Goal: Find specific page/section: Find specific page/section

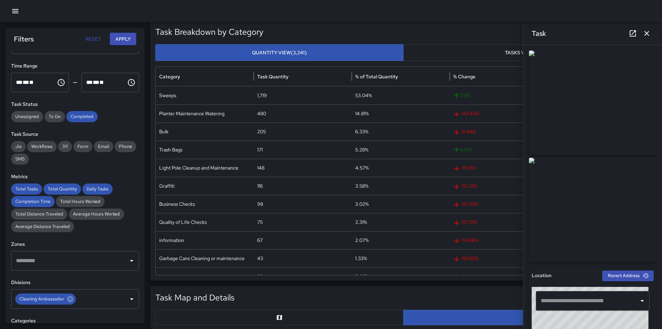
scroll to position [139, 0]
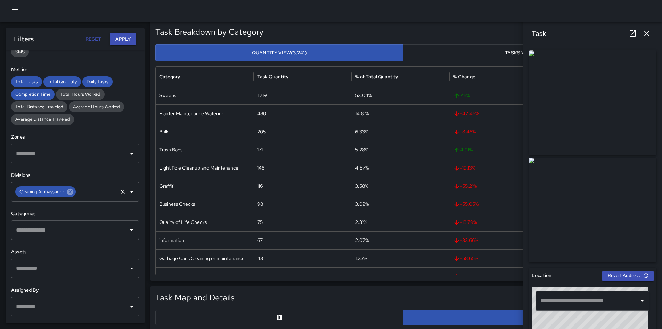
click at [69, 194] on icon at bounding box center [70, 191] width 6 height 6
click at [62, 223] on input "text" at bounding box center [69, 229] width 111 height 13
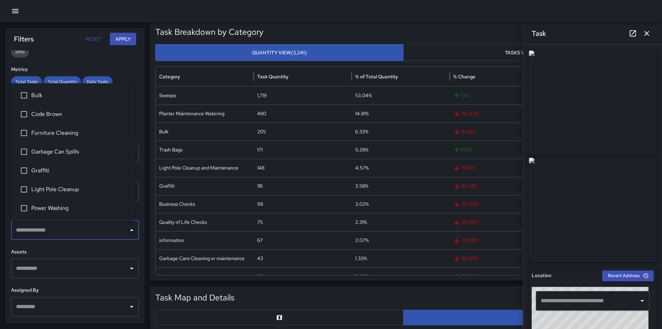
drag, startPoint x: 63, startPoint y: 184, endPoint x: 100, endPoint y: 127, distance: 68.0
click at [64, 184] on li "Light Pole Cleanup" at bounding box center [72, 189] width 123 height 19
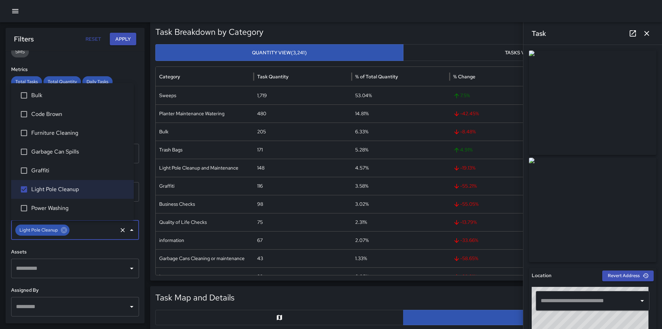
click at [130, 40] on button "Apply" at bounding box center [123, 39] width 26 height 13
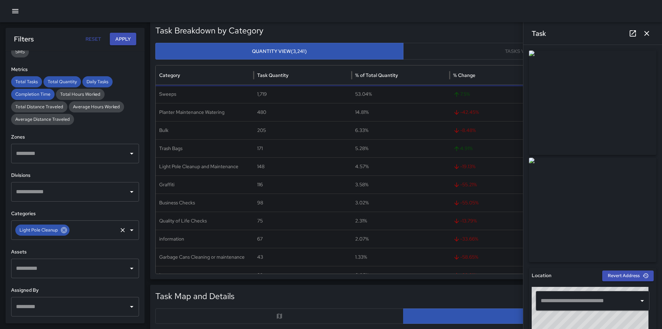
click at [65, 232] on icon at bounding box center [64, 230] width 6 height 6
click at [83, 231] on input "text" at bounding box center [69, 229] width 111 height 13
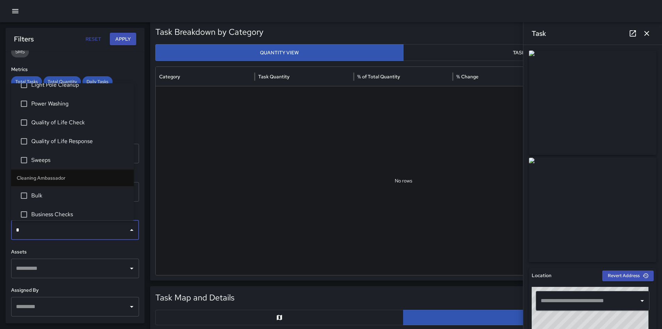
scroll to position [0, 0]
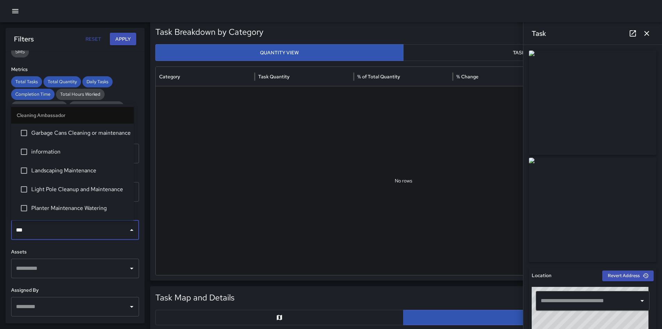
type input "****"
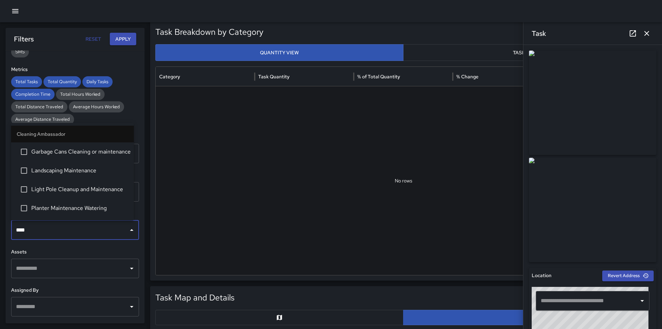
click at [73, 184] on li "Light Pole Cleanup and Maintenance" at bounding box center [72, 189] width 123 height 19
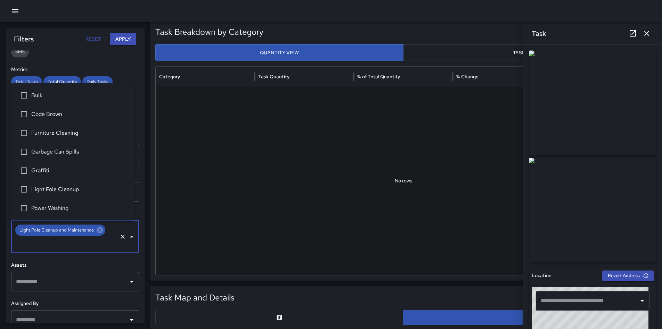
scroll to position [277, 0]
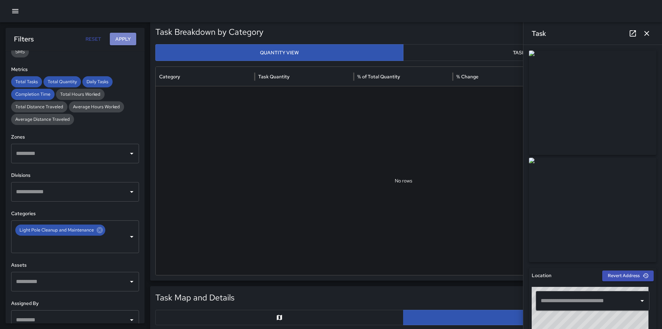
click at [118, 38] on button "Apply" at bounding box center [123, 39] width 26 height 13
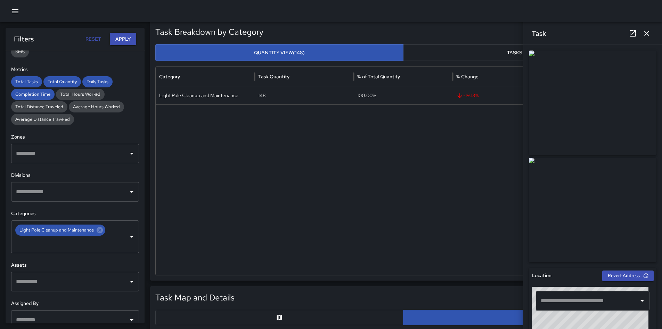
drag, startPoint x: 650, startPoint y: 33, endPoint x: 624, endPoint y: 50, distance: 31.2
click at [650, 33] on icon "button" at bounding box center [647, 33] width 8 height 8
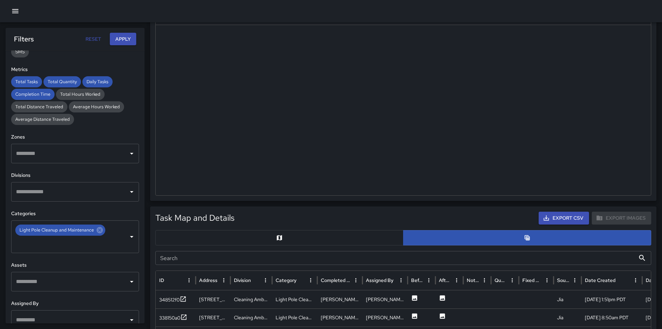
scroll to position [242, 0]
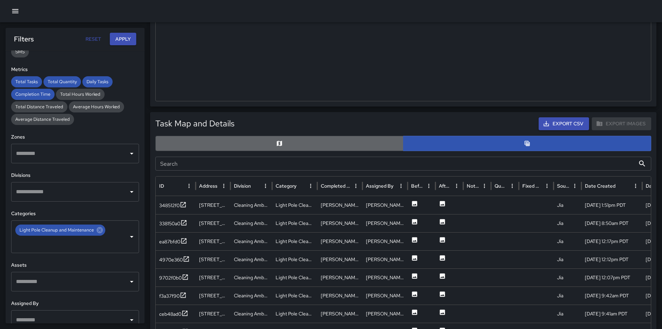
click at [277, 138] on button "button" at bounding box center [279, 143] width 248 height 15
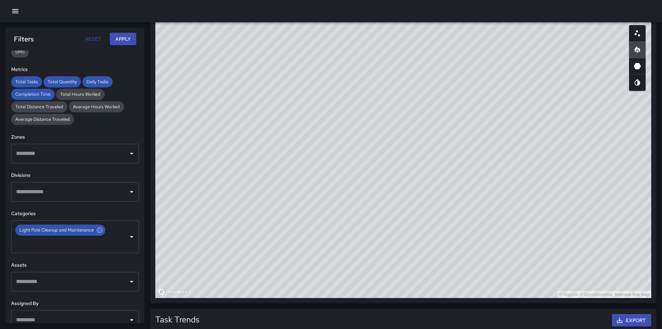
scroll to position [376, 0]
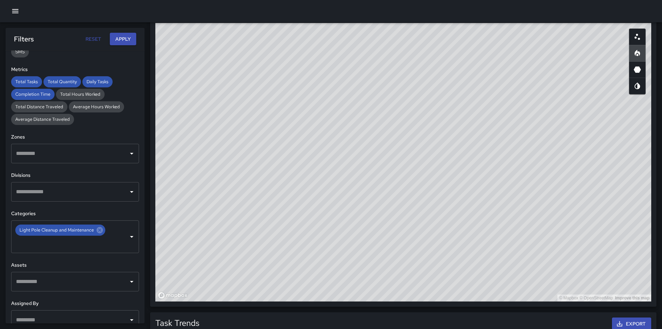
click at [642, 40] on button "button" at bounding box center [637, 37] width 17 height 17
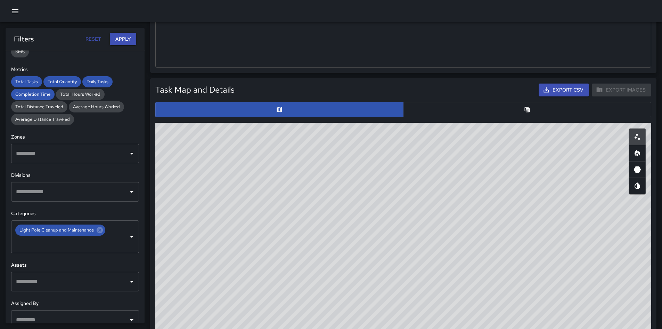
scroll to position [269, 0]
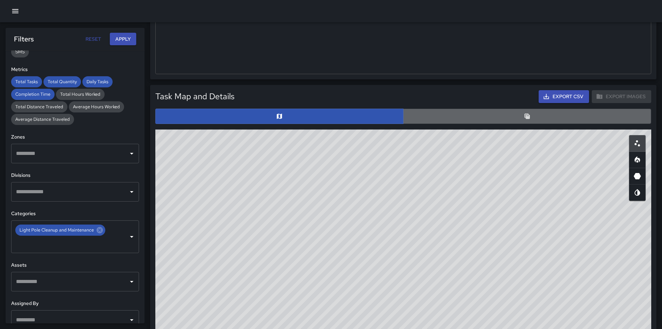
click at [536, 114] on button "button" at bounding box center [527, 115] width 248 height 15
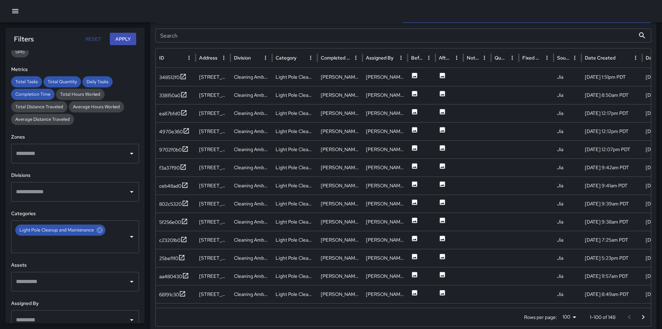
scroll to position [384, 0]
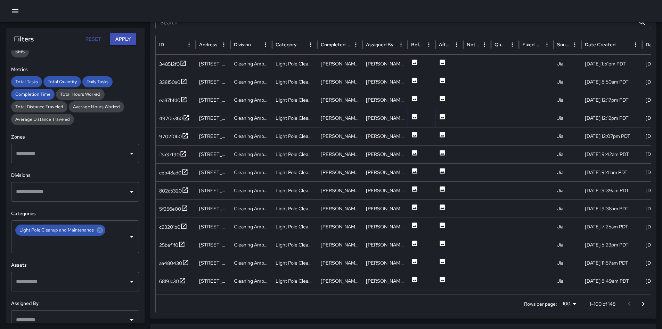
click at [416, 120] on button at bounding box center [414, 119] width 7 height 18
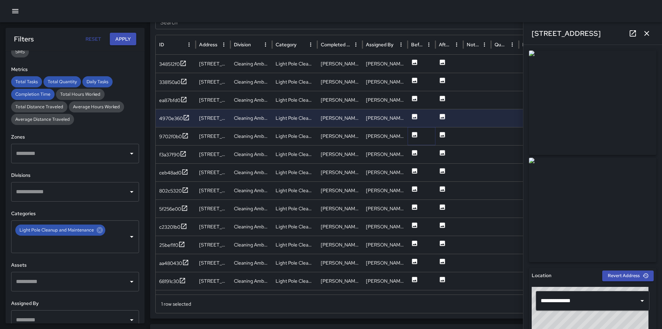
click at [416, 139] on button at bounding box center [414, 137] width 7 height 18
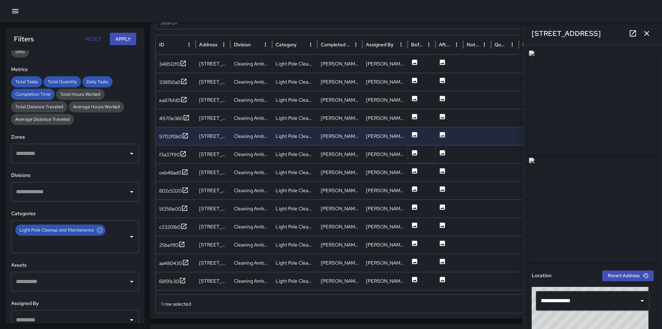
click at [414, 152] on icon at bounding box center [414, 152] width 5 height 5
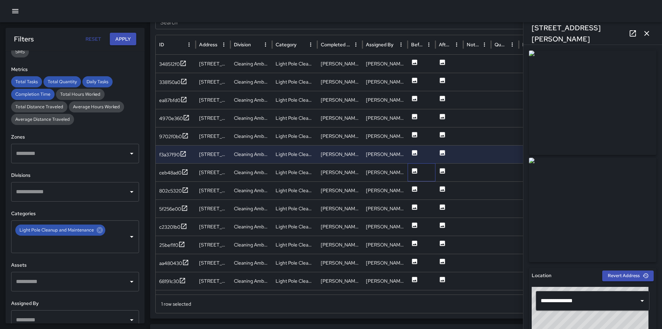
click at [419, 169] on div at bounding box center [422, 172] width 28 height 18
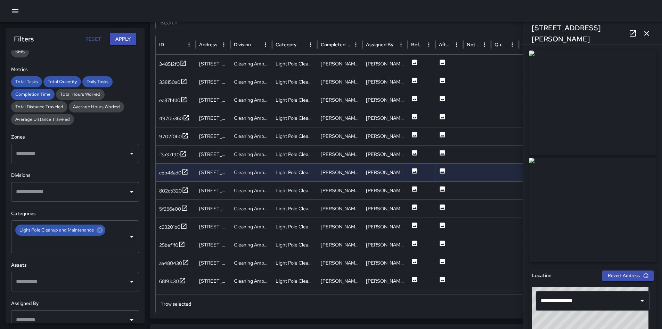
click at [416, 170] on icon at bounding box center [414, 170] width 5 height 5
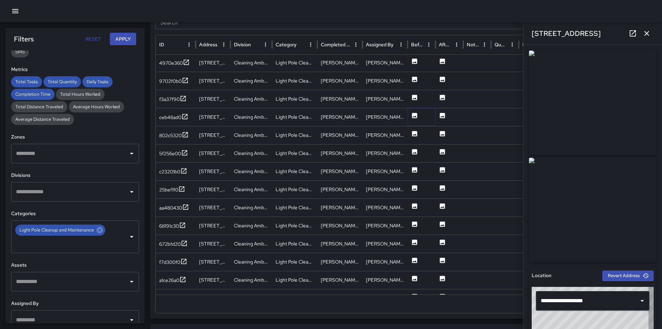
scroll to position [64, 0]
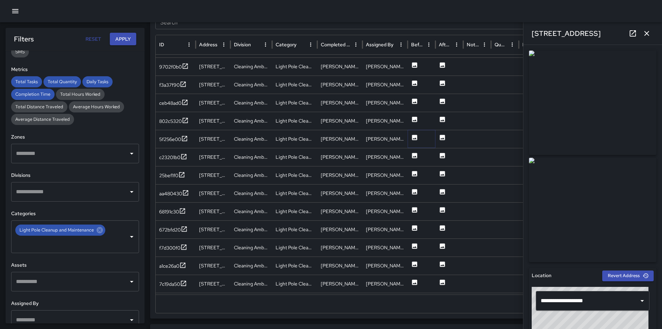
click at [413, 138] on icon at bounding box center [414, 137] width 5 height 5
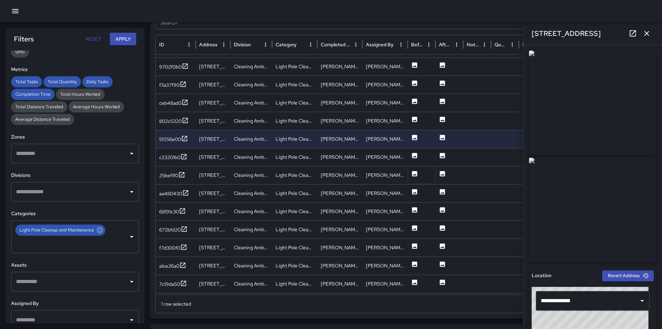
drag, startPoint x: 413, startPoint y: 173, endPoint x: 403, endPoint y: 151, distance: 24.5
click at [413, 173] on icon at bounding box center [414, 173] width 5 height 5
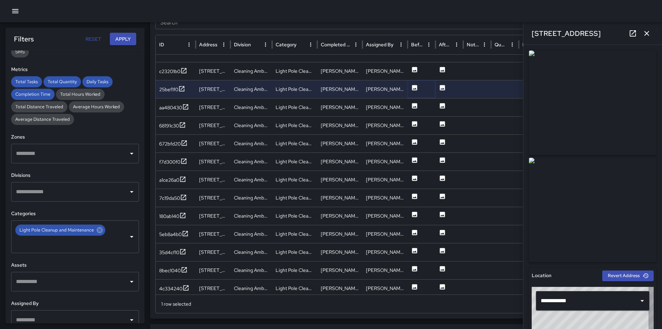
scroll to position [161, 0]
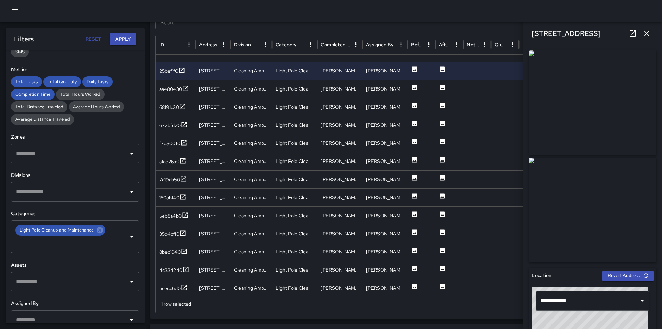
click at [416, 126] on icon at bounding box center [414, 123] width 5 height 5
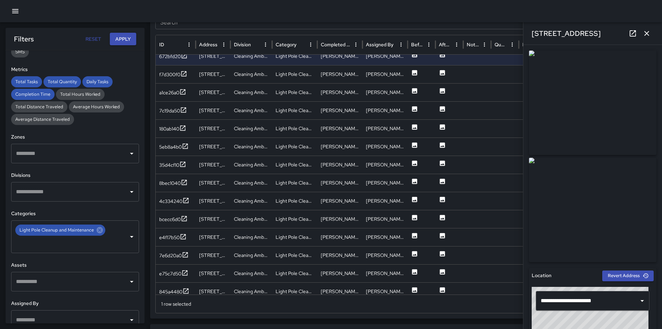
scroll to position [257, 0]
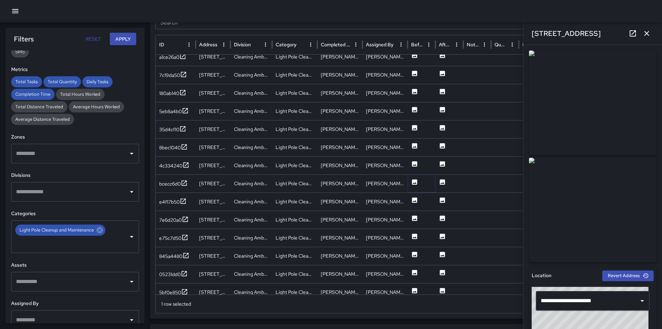
click at [415, 175] on button at bounding box center [414, 184] width 7 height 18
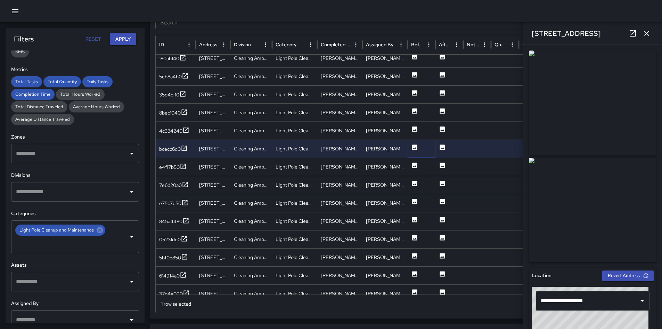
scroll to position [289, 0]
click at [418, 166] on div at bounding box center [422, 167] width 28 height 18
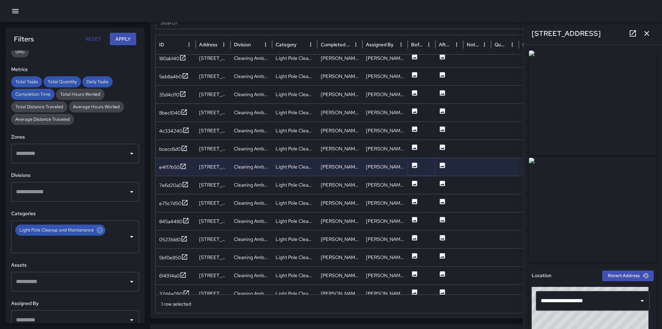
click at [415, 160] on button at bounding box center [414, 167] width 7 height 18
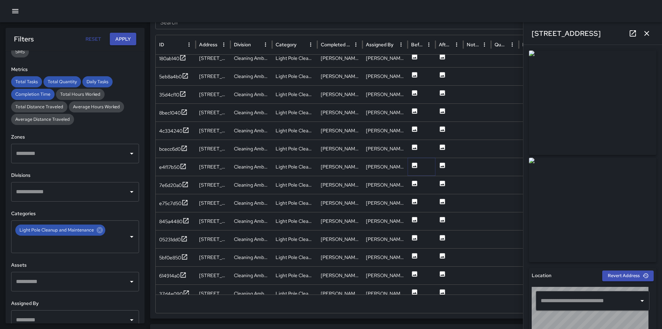
type input "**********"
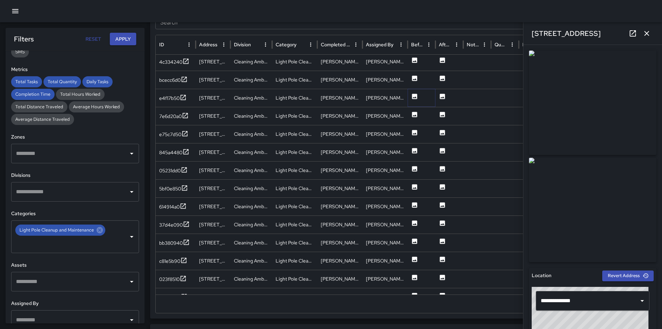
scroll to position [354, 0]
click at [411, 168] on div at bounding box center [422, 169] width 28 height 18
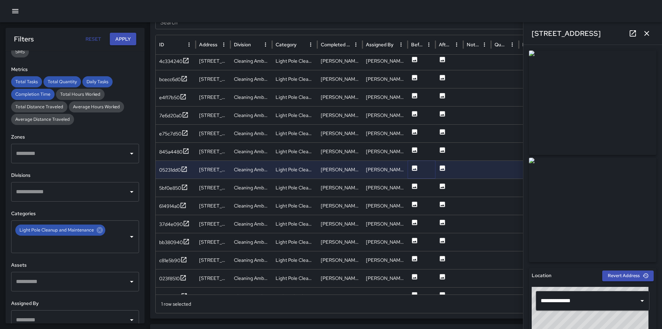
click at [413, 168] on icon at bounding box center [414, 167] width 5 height 5
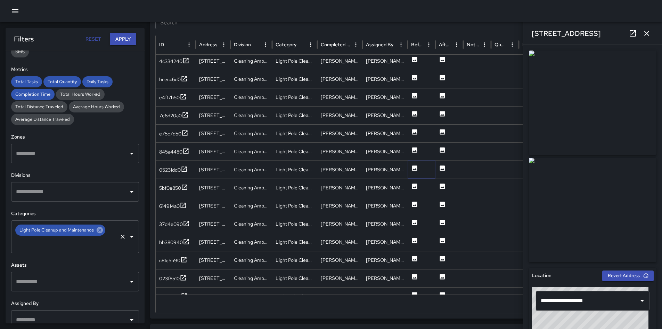
click at [98, 232] on icon at bounding box center [100, 230] width 6 height 6
click at [98, 236] on input "text" at bounding box center [65, 242] width 102 height 13
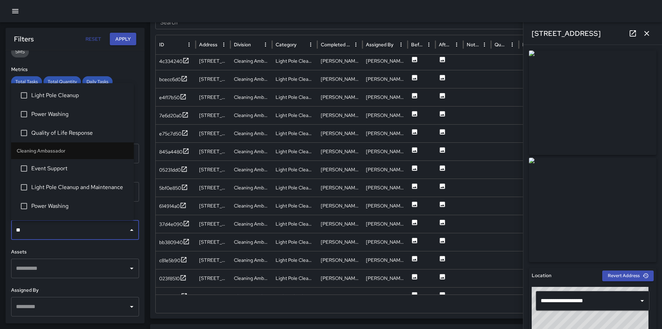
type input "***"
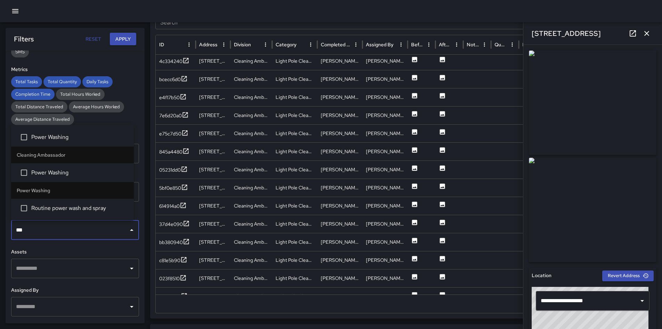
click at [70, 178] on li "Power Washing" at bounding box center [72, 172] width 123 height 19
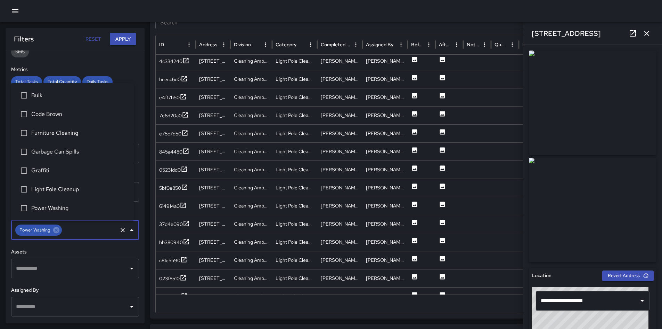
scroll to position [352, 0]
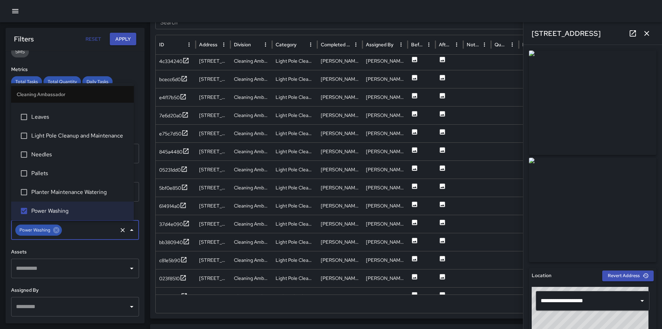
click at [120, 39] on button "Apply" at bounding box center [123, 39] width 26 height 13
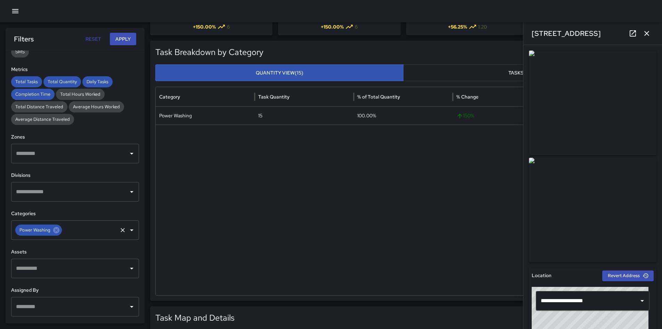
scroll to position [36, 0]
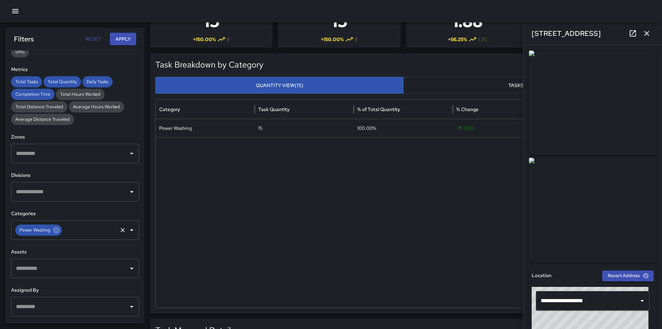
click at [643, 31] on button "button" at bounding box center [647, 33] width 14 height 14
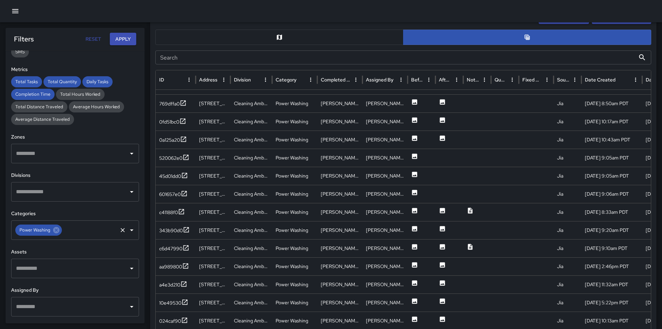
scroll to position [349, 0]
click at [413, 212] on icon at bounding box center [414, 209] width 5 height 5
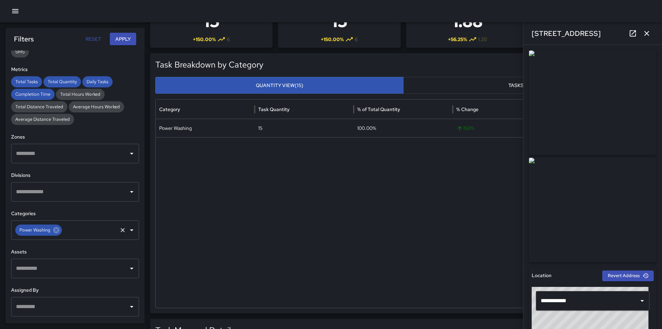
scroll to position [244, 0]
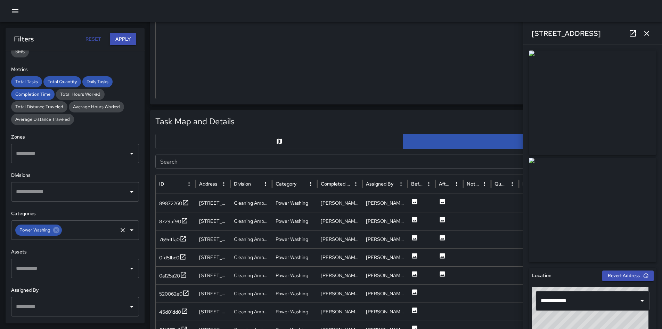
drag, startPoint x: 309, startPoint y: 136, endPoint x: 444, endPoint y: 115, distance: 135.8
click at [309, 136] on button "button" at bounding box center [279, 141] width 248 height 15
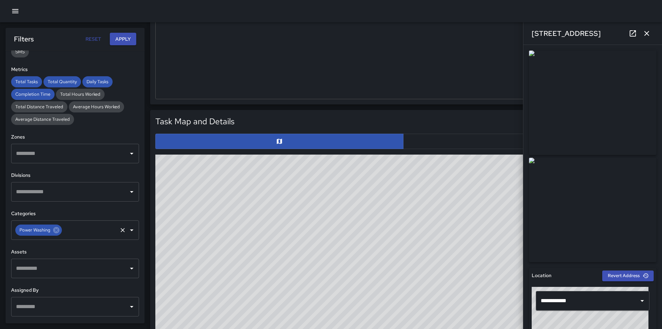
click at [649, 35] on icon "button" at bounding box center [647, 33] width 5 height 5
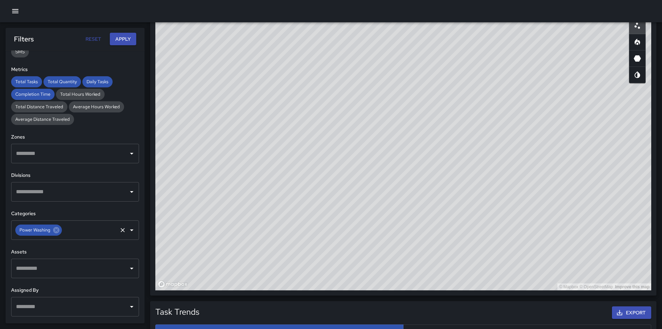
scroll to position [394, 0]
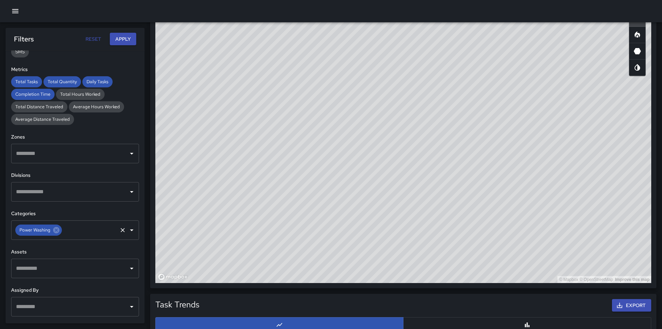
click at [630, 38] on button "button" at bounding box center [637, 34] width 17 height 17
click at [55, 232] on icon at bounding box center [56, 230] width 6 height 6
click at [63, 232] on input "text" at bounding box center [90, 229] width 54 height 13
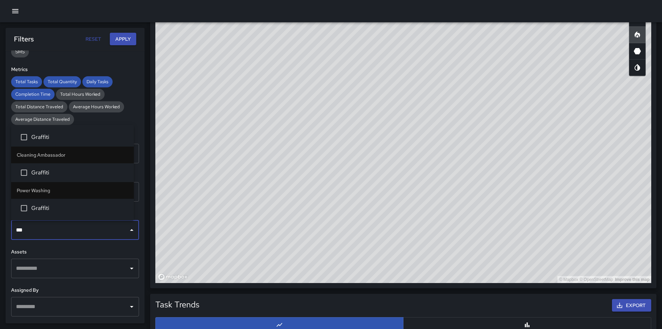
type input "****"
click at [65, 164] on li "Graffiti" at bounding box center [72, 172] width 123 height 19
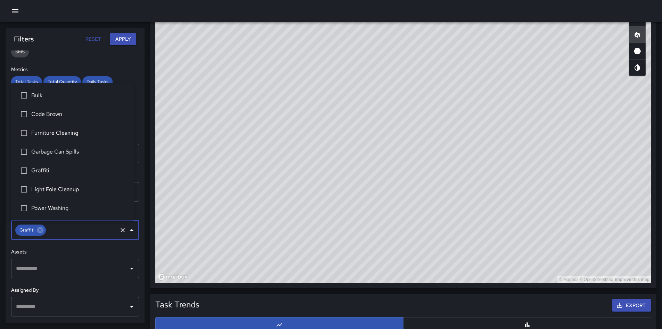
scroll to position [202, 0]
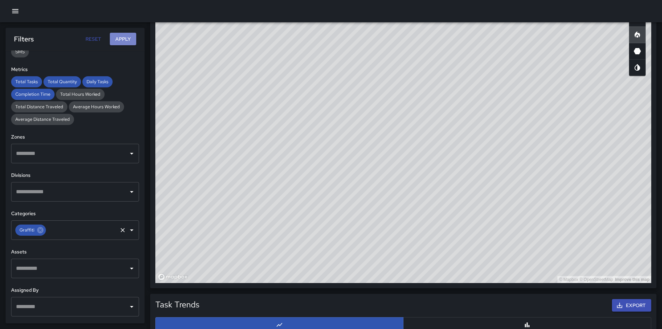
click at [118, 39] on button "Apply" at bounding box center [123, 39] width 26 height 13
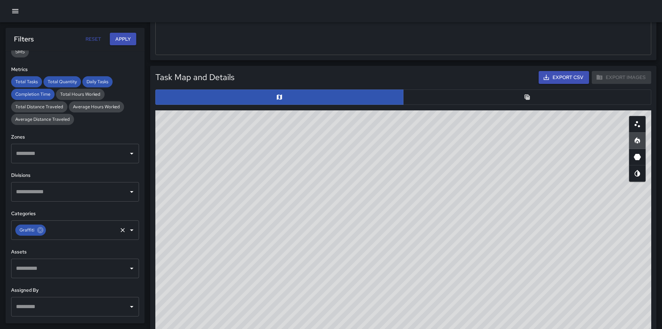
scroll to position [290, 0]
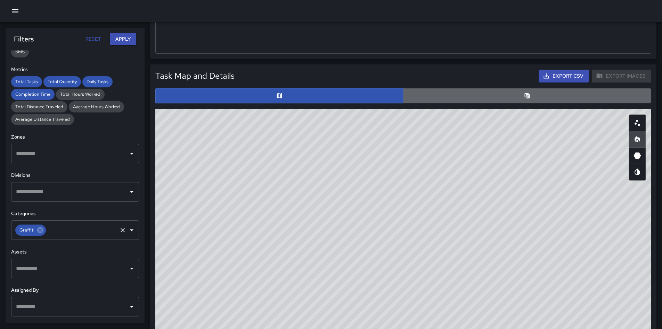
click at [421, 98] on button "button" at bounding box center [527, 95] width 248 height 15
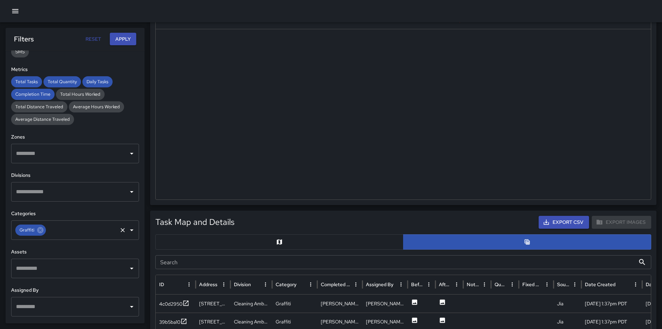
scroll to position [220, 0]
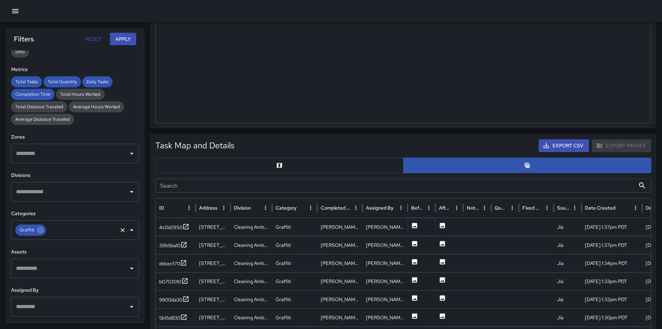
click at [413, 224] on icon at bounding box center [414, 225] width 5 height 5
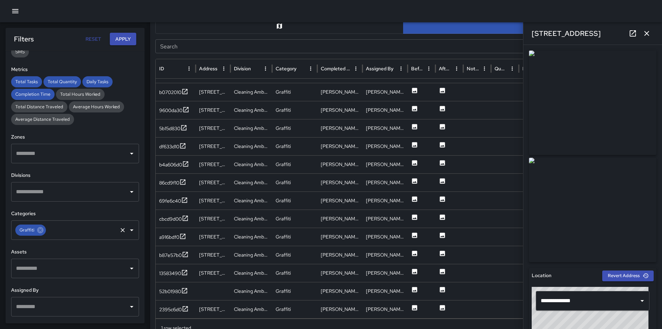
scroll to position [64, 0]
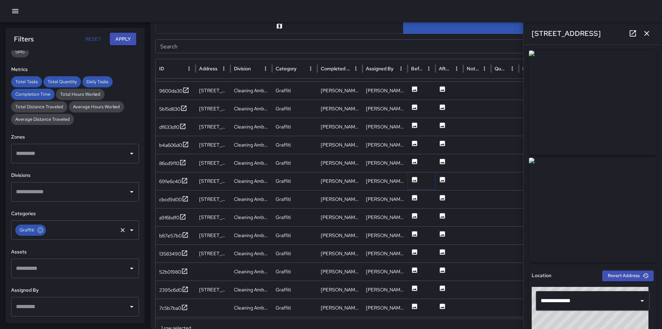
click at [414, 180] on icon at bounding box center [414, 179] width 5 height 5
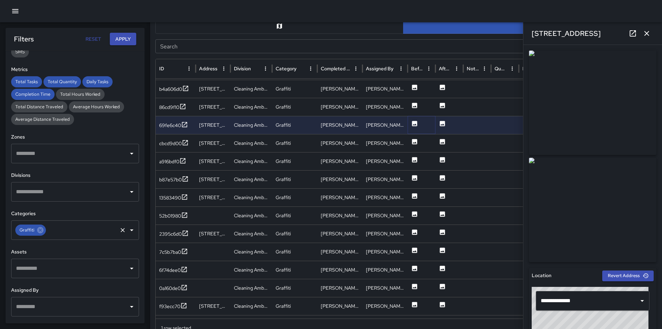
scroll to position [129, 0]
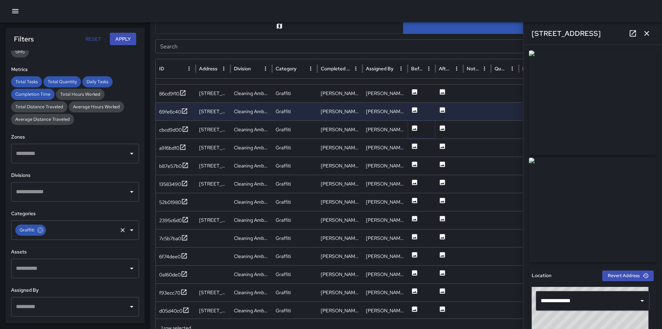
click at [413, 130] on icon at bounding box center [414, 127] width 5 height 5
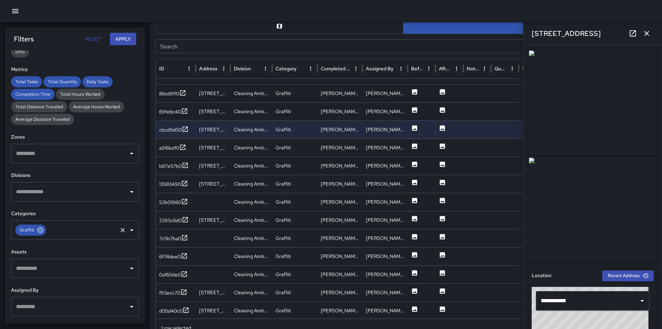
click at [38, 231] on icon at bounding box center [40, 230] width 6 height 6
click at [38, 231] on input "text" at bounding box center [69, 229] width 111 height 13
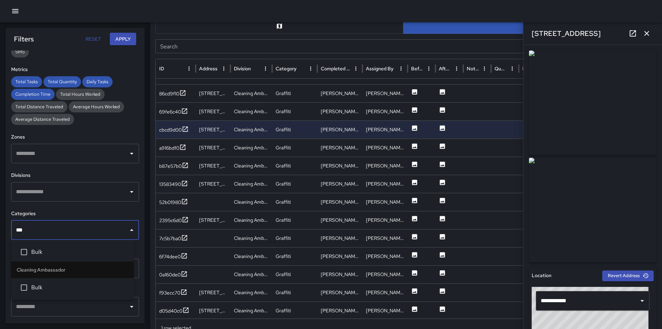
type input "****"
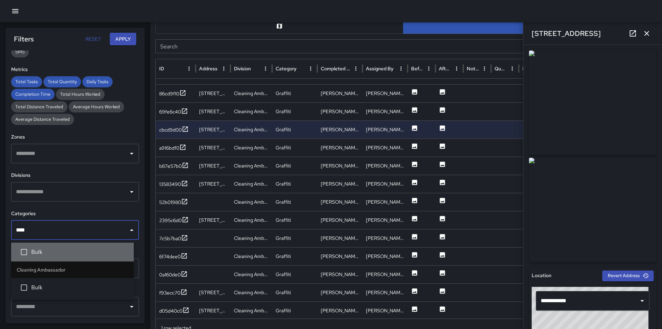
click at [40, 245] on li "Bulk" at bounding box center [72, 251] width 123 height 19
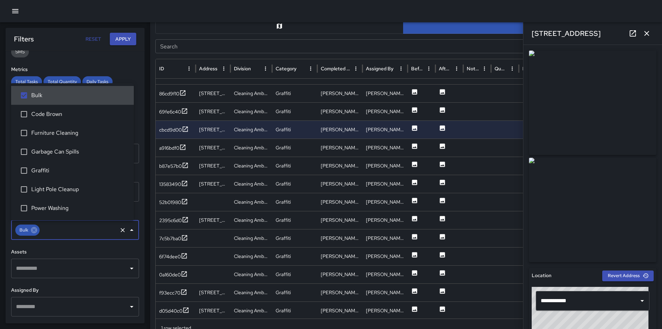
click at [122, 37] on button "Apply" at bounding box center [123, 39] width 26 height 13
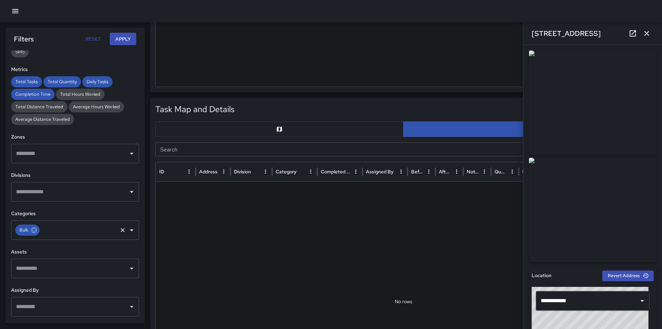
scroll to position [325, 0]
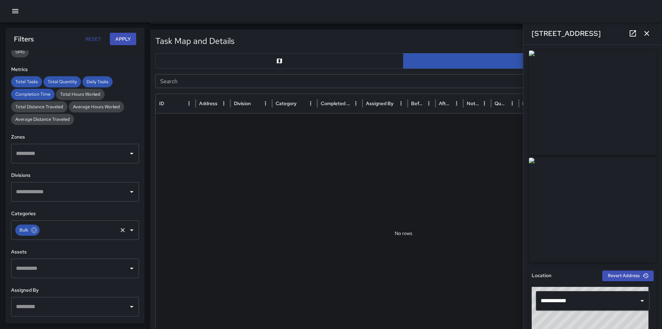
click at [47, 236] on input "text" at bounding box center [79, 229] width 76 height 13
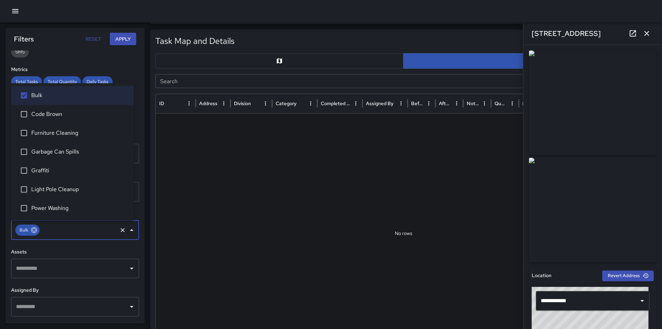
click at [36, 231] on icon at bounding box center [34, 230] width 6 height 6
click at [36, 231] on input "text" at bounding box center [69, 229] width 111 height 13
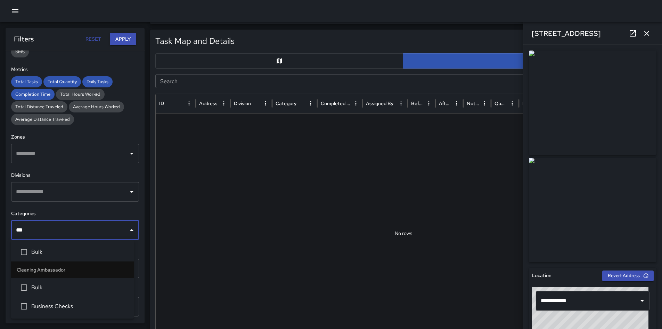
type input "****"
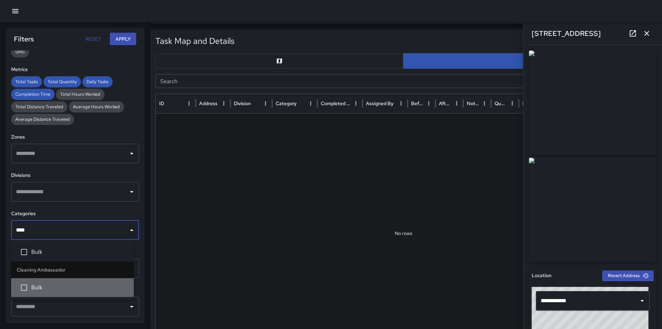
click at [61, 283] on span "Bulk" at bounding box center [79, 287] width 97 height 8
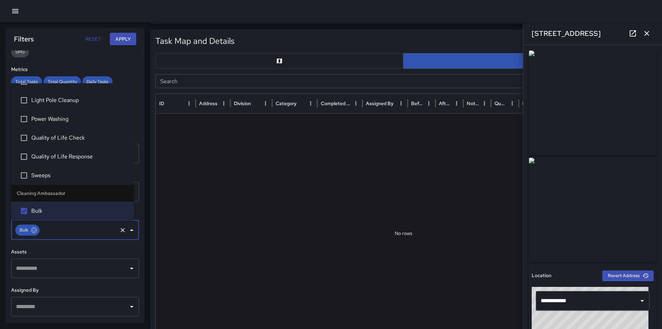
click at [126, 43] on button "Apply" at bounding box center [123, 39] width 26 height 13
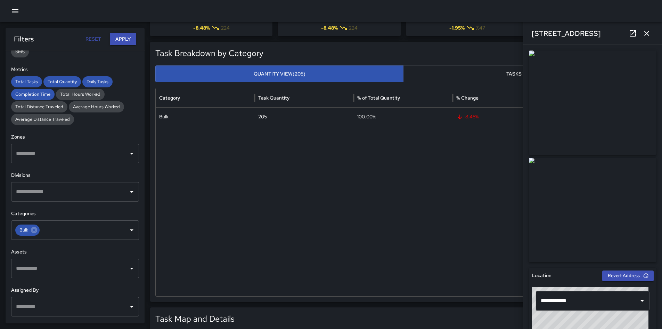
scroll to position [47, 0]
click at [206, 162] on div at bounding box center [404, 211] width 496 height 170
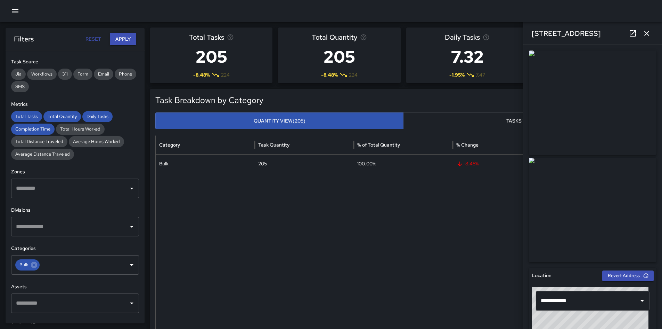
scroll to position [104, 0]
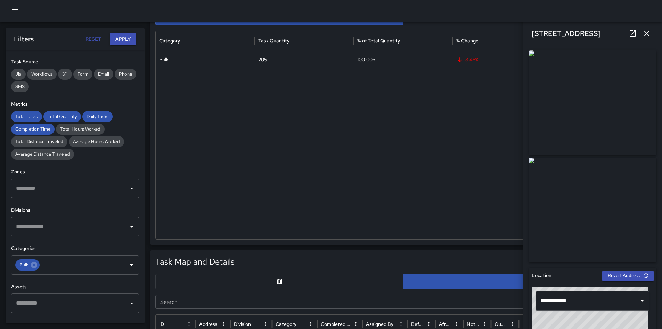
click at [649, 35] on icon "button" at bounding box center [647, 33] width 5 height 5
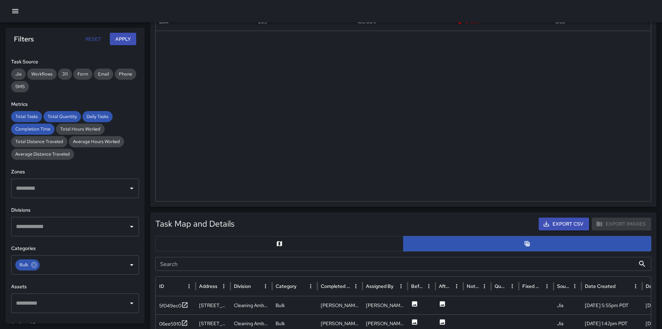
scroll to position [278, 0]
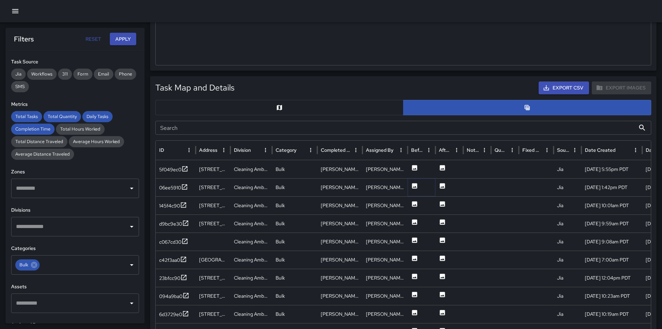
click at [413, 190] on button at bounding box center [414, 188] width 7 height 18
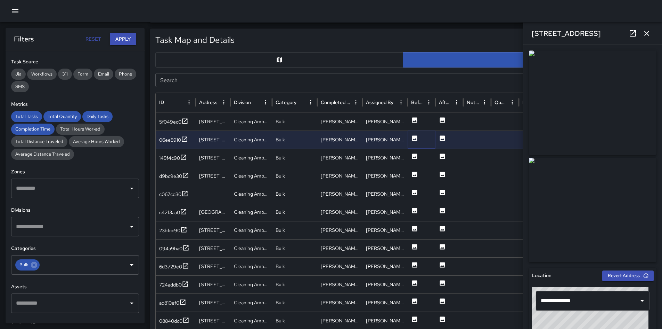
scroll to position [348, 0]
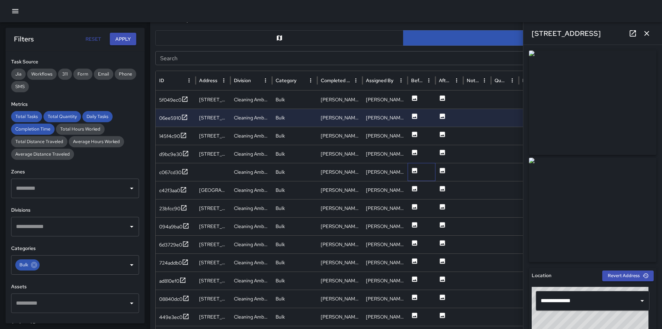
click at [410, 169] on div at bounding box center [422, 172] width 28 height 18
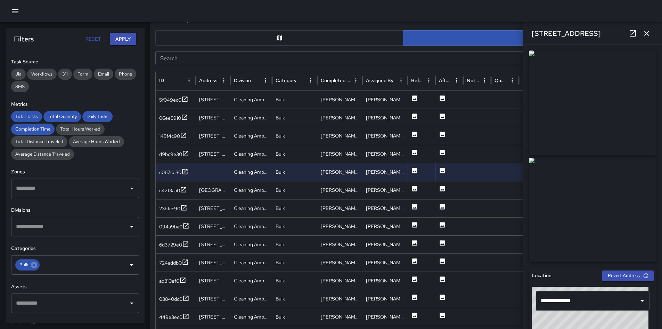
click at [410, 169] on div at bounding box center [422, 172] width 28 height 18
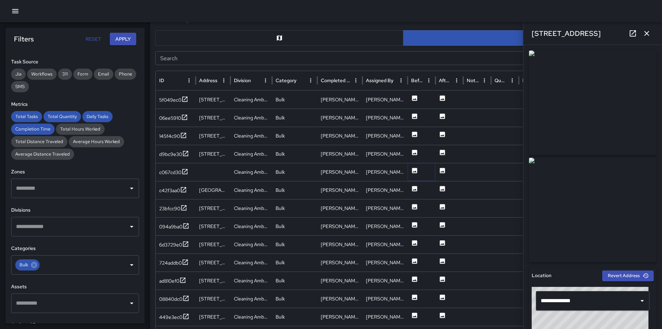
drag, startPoint x: 412, startPoint y: 169, endPoint x: 435, endPoint y: 170, distance: 23.0
click at [412, 169] on icon at bounding box center [414, 170] width 7 height 7
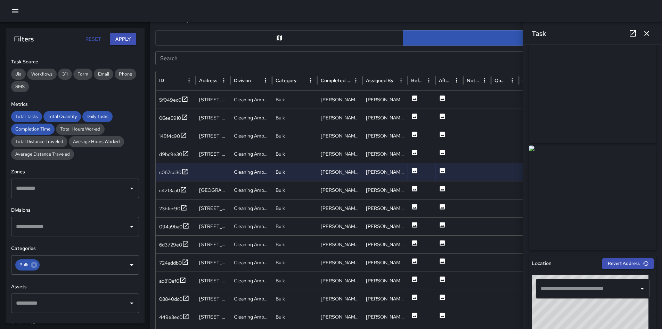
scroll to position [19, 0]
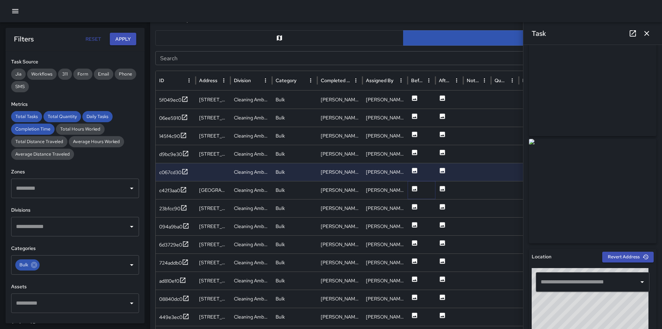
click at [417, 191] on icon at bounding box center [414, 188] width 7 height 7
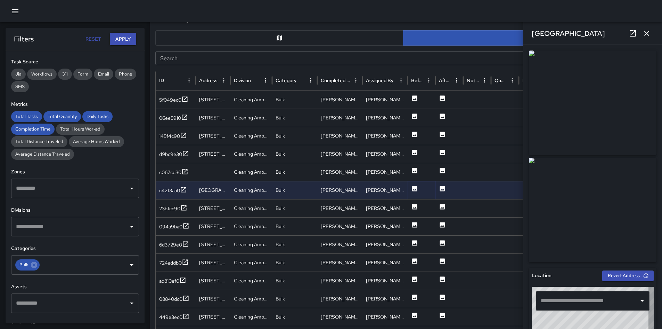
type input "**********"
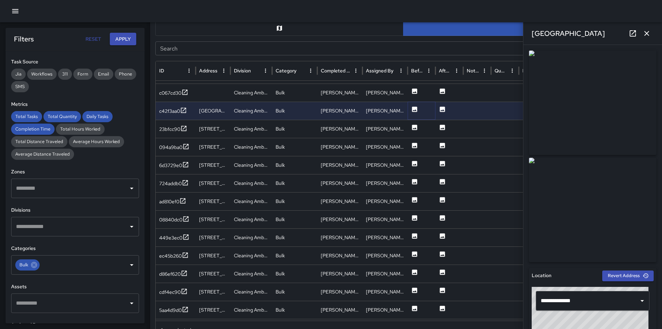
scroll to position [417, 0]
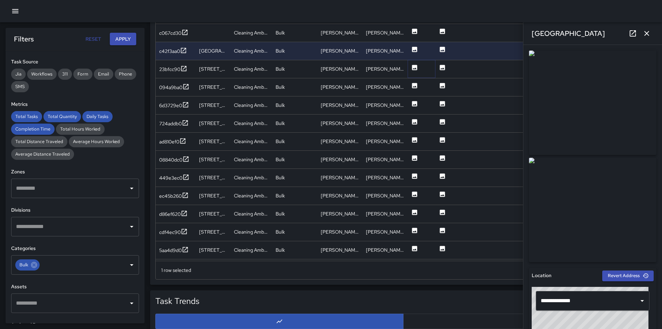
click at [416, 67] on icon at bounding box center [414, 67] width 5 height 5
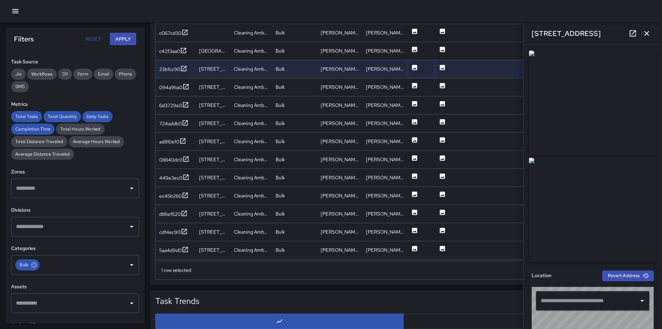
type input "**********"
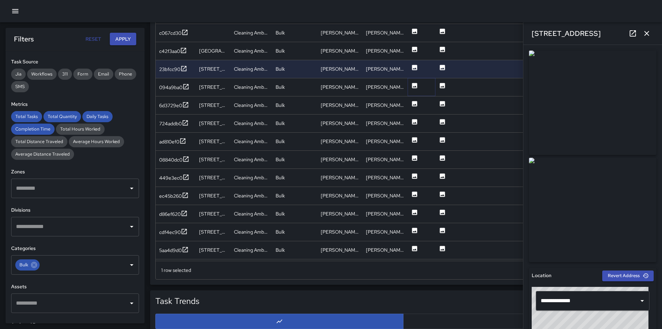
click at [417, 89] on icon at bounding box center [414, 85] width 7 height 7
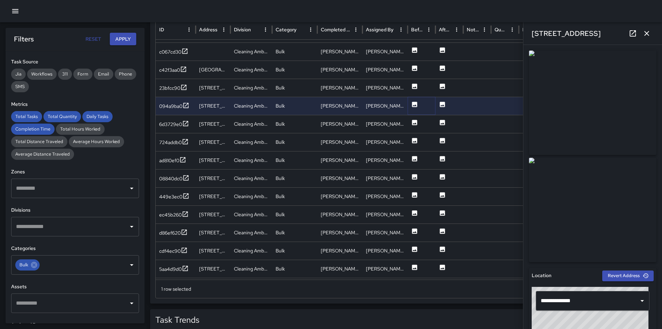
scroll to position [397, 0]
click at [414, 124] on icon at bounding box center [414, 123] width 5 height 5
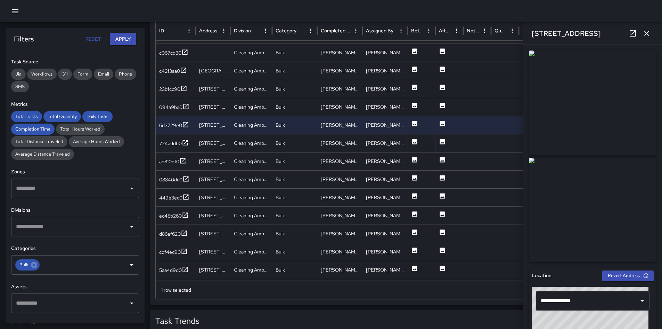
click at [414, 141] on icon at bounding box center [414, 141] width 5 height 5
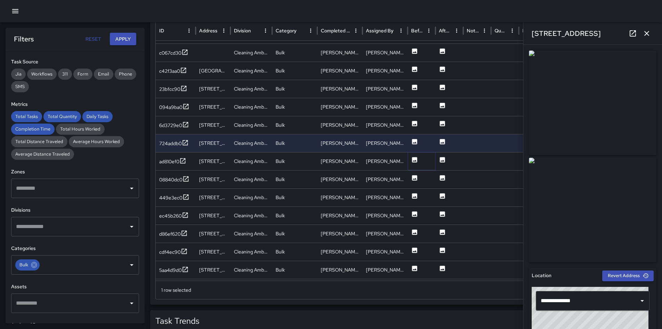
click at [415, 162] on icon at bounding box center [414, 159] width 5 height 5
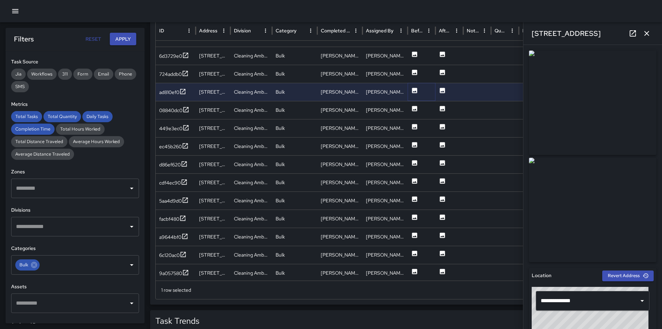
scroll to position [129, 0]
click at [413, 144] on icon at bounding box center [414, 144] width 5 height 5
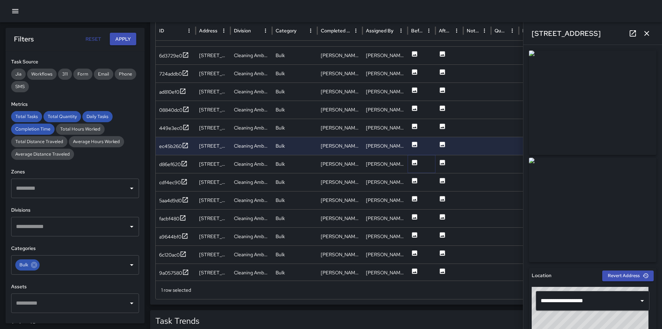
click at [415, 164] on icon at bounding box center [414, 162] width 5 height 5
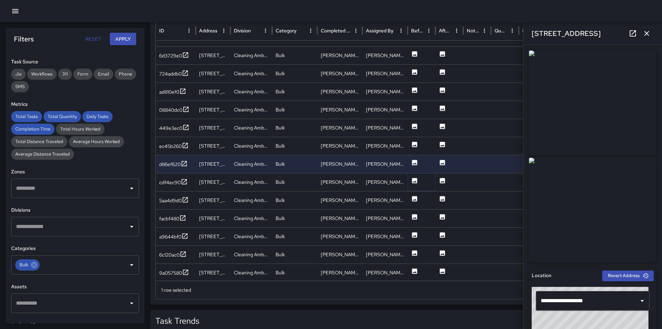
click at [414, 180] on icon at bounding box center [414, 180] width 5 height 5
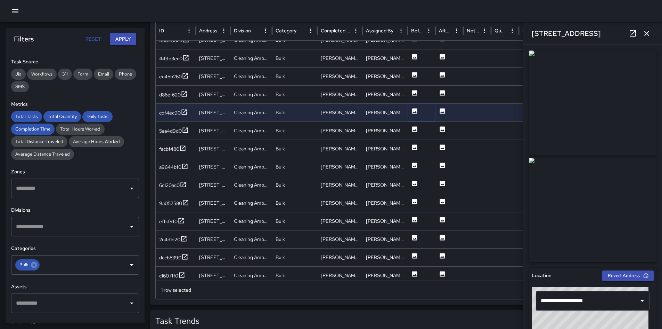
scroll to position [193, 0]
click at [412, 128] on icon at bounding box center [414, 128] width 5 height 5
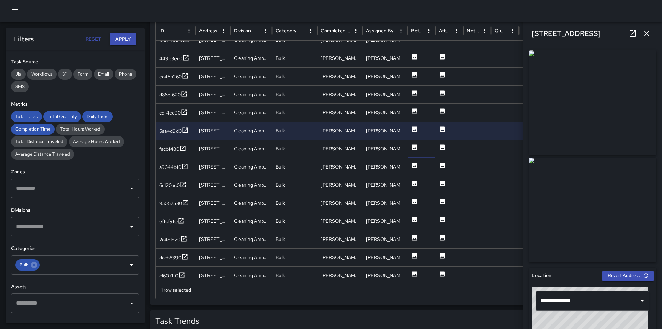
click at [414, 145] on icon at bounding box center [414, 146] width 5 height 5
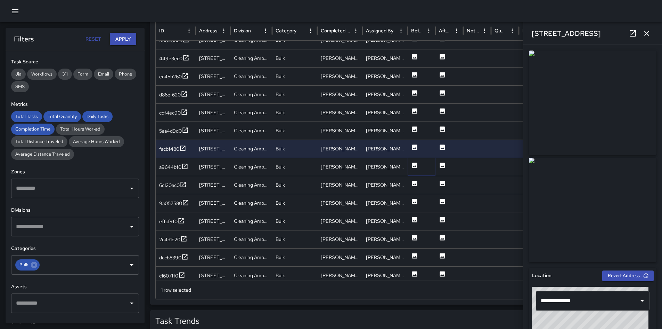
click at [414, 165] on icon at bounding box center [414, 164] width 5 height 5
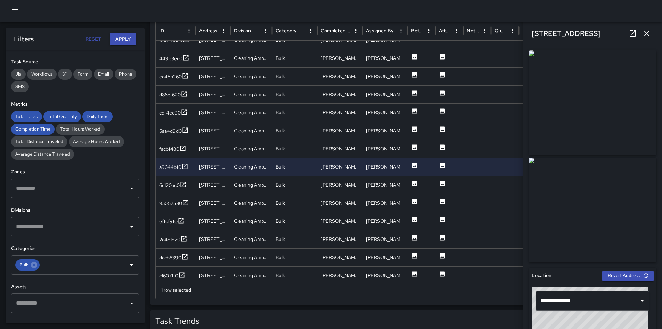
click at [414, 182] on icon at bounding box center [414, 182] width 5 height 5
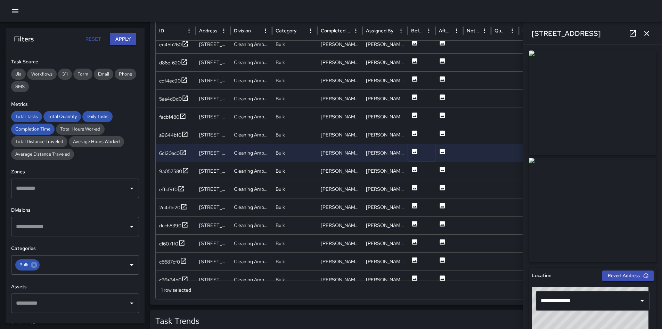
scroll to position [257, 0]
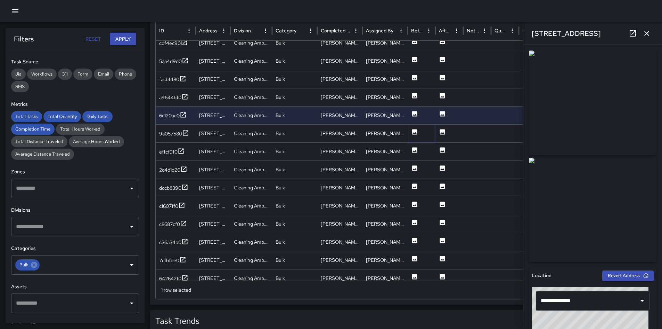
click at [417, 129] on icon at bounding box center [414, 131] width 7 height 7
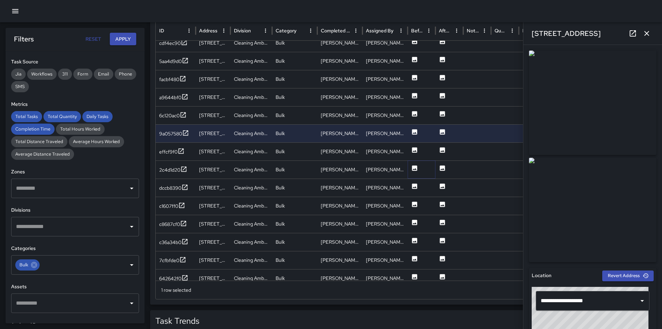
click at [417, 169] on icon at bounding box center [414, 167] width 5 height 5
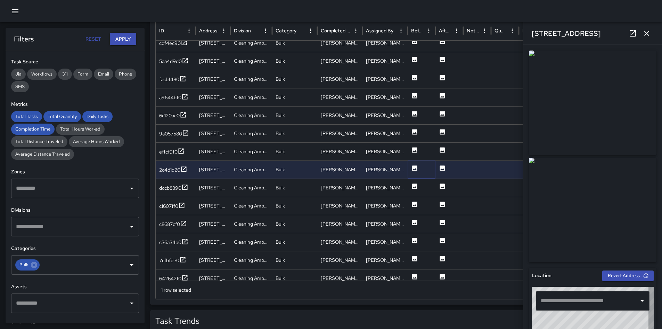
type input "**********"
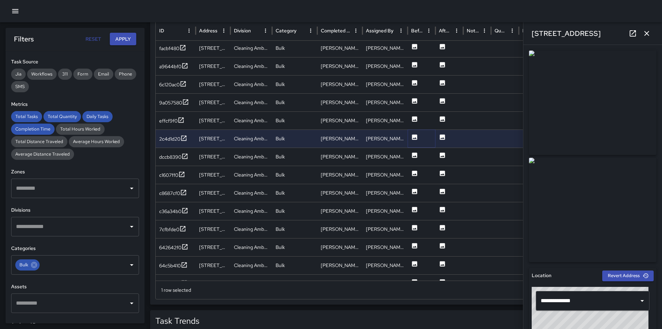
scroll to position [289, 0]
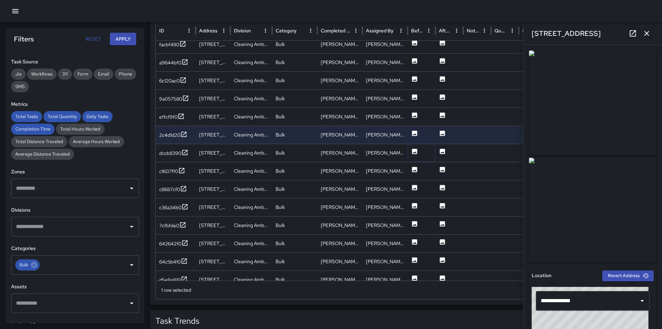
click at [416, 149] on icon at bounding box center [414, 150] width 5 height 5
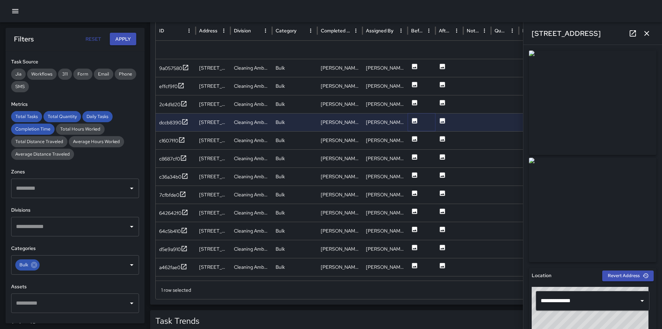
scroll to position [354, 0]
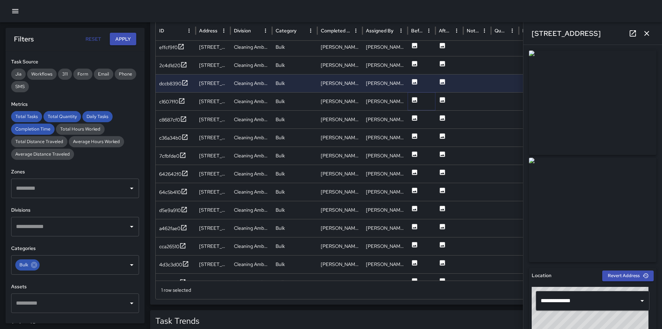
click at [415, 97] on icon at bounding box center [414, 99] width 7 height 7
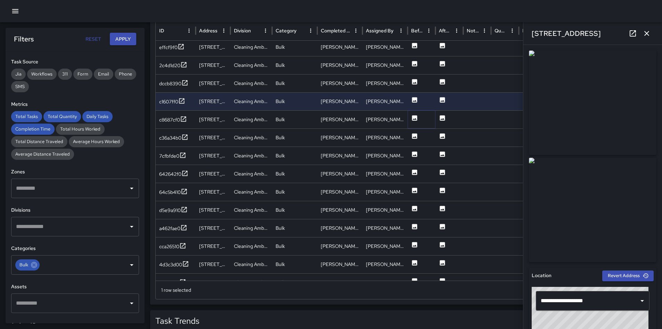
click at [414, 119] on icon at bounding box center [414, 117] width 7 height 7
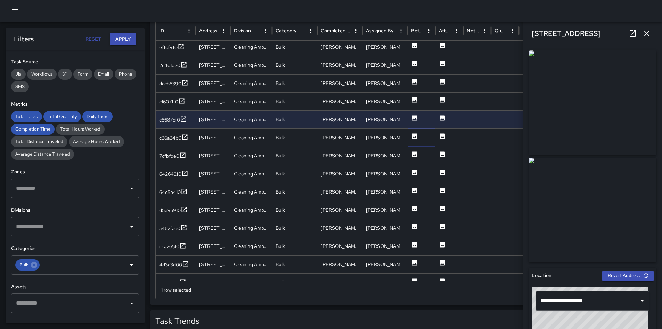
click at [414, 136] on icon at bounding box center [414, 135] width 5 height 5
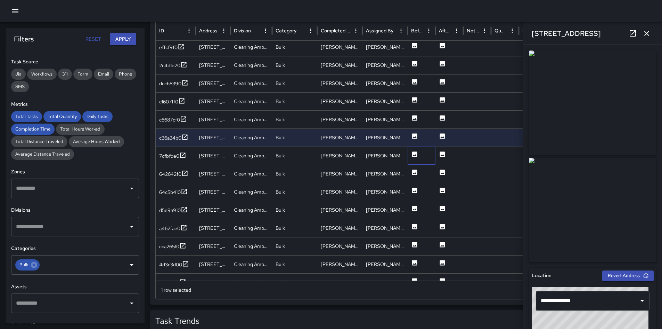
click at [410, 155] on div at bounding box center [422, 155] width 28 height 18
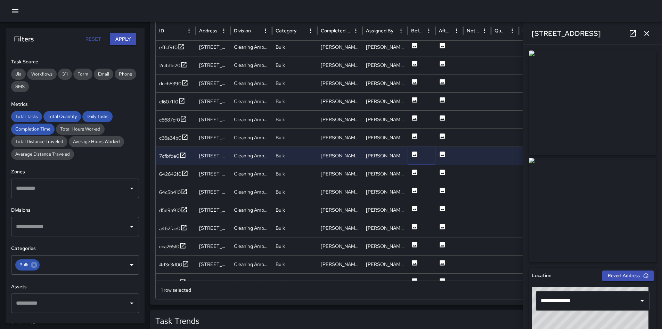
click at [411, 154] on icon at bounding box center [414, 154] width 7 height 7
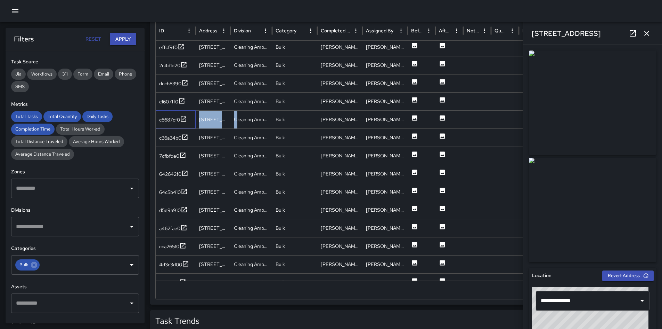
drag, startPoint x: 203, startPoint y: 116, endPoint x: 409, endPoint y: 94, distance: 207.0
click at [325, 110] on div "c8687cf0 [STREET_ADDRESS] Cleaning Ambassador Bulk [PERSON_NAME] [PERSON_NAME] …" at bounding box center [464, 119] width 617 height 18
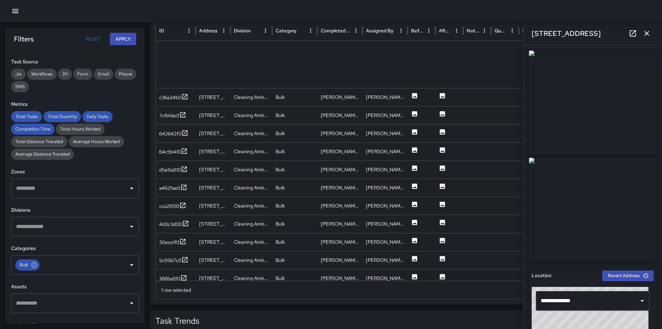
scroll to position [450, 0]
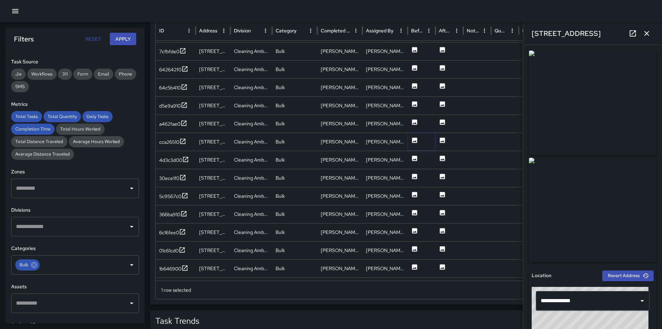
click at [412, 145] on button at bounding box center [414, 142] width 7 height 18
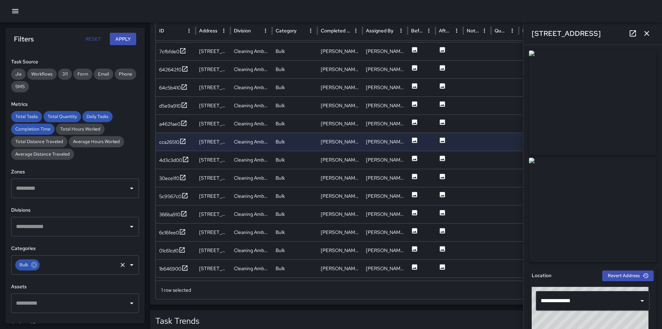
click at [64, 263] on input "text" at bounding box center [79, 264] width 76 height 13
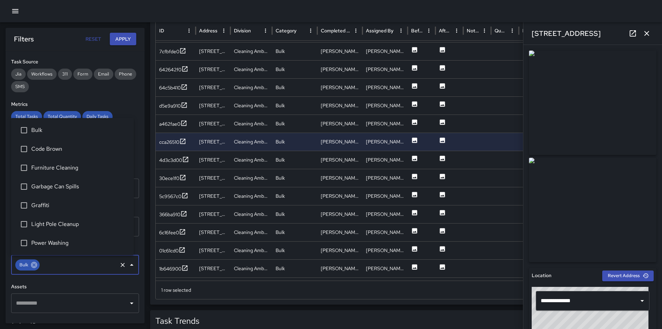
scroll to position [89, 0]
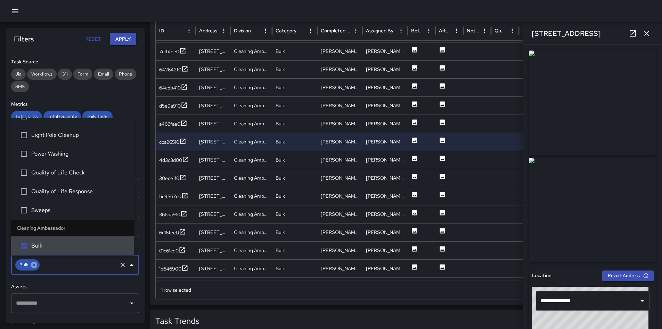
click at [34, 266] on icon at bounding box center [34, 264] width 6 height 6
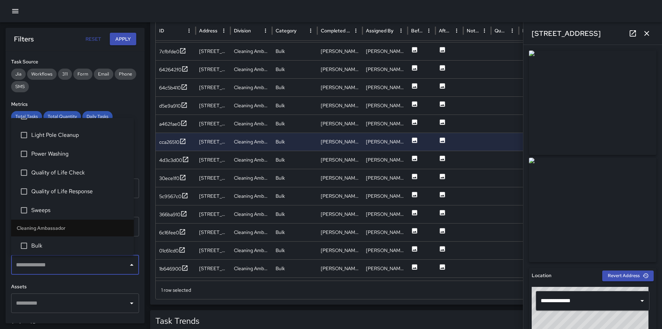
click at [34, 266] on input "text" at bounding box center [69, 264] width 111 height 13
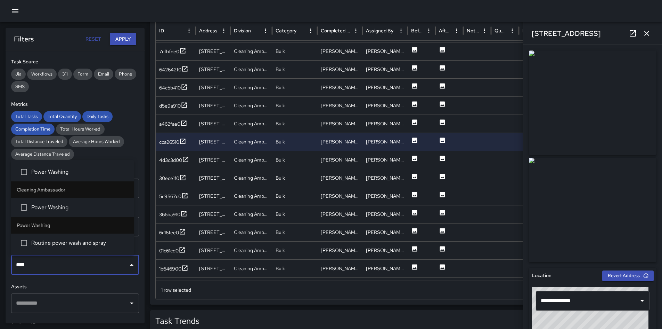
type input "*****"
click at [48, 201] on li "Power Washing" at bounding box center [72, 207] width 123 height 19
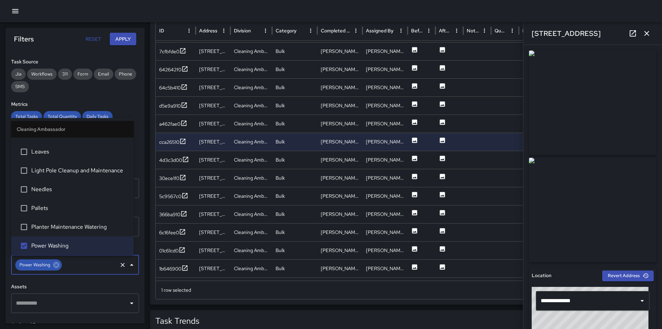
click at [129, 40] on button "Apply" at bounding box center [123, 39] width 26 height 13
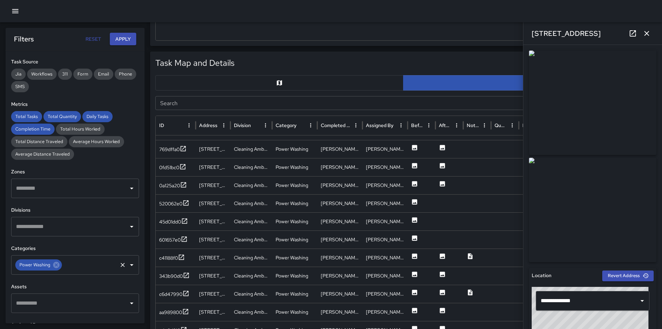
scroll to position [363, 0]
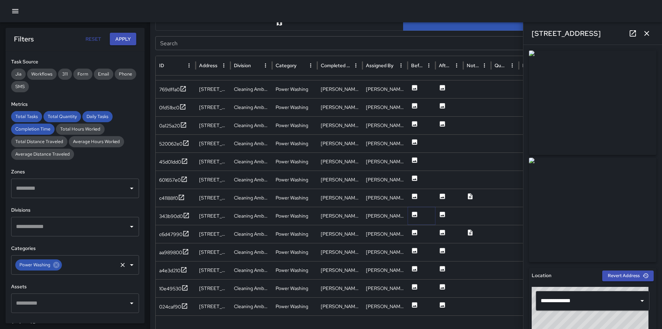
drag, startPoint x: 416, startPoint y: 215, endPoint x: 409, endPoint y: 203, distance: 14.2
click at [416, 215] on icon at bounding box center [414, 213] width 5 height 5
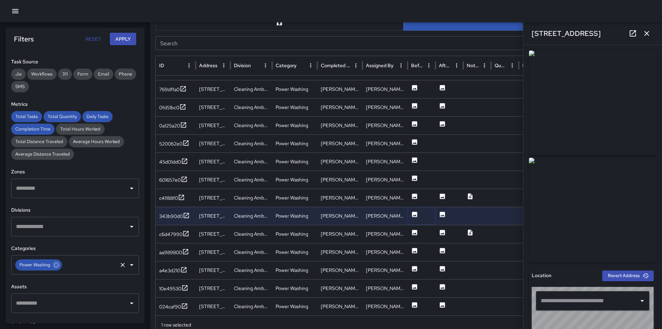
type input "**********"
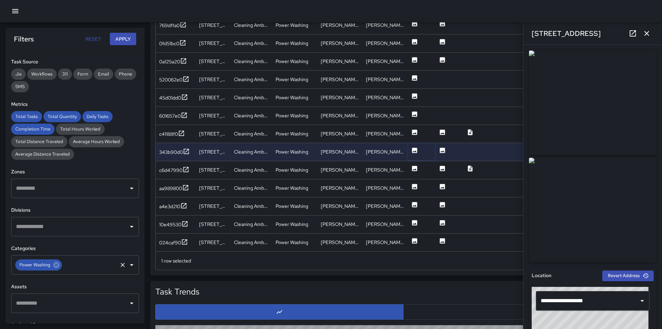
scroll to position [432, 0]
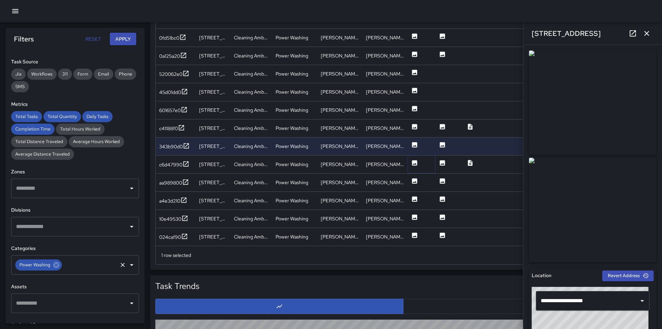
click at [414, 161] on icon at bounding box center [414, 162] width 5 height 5
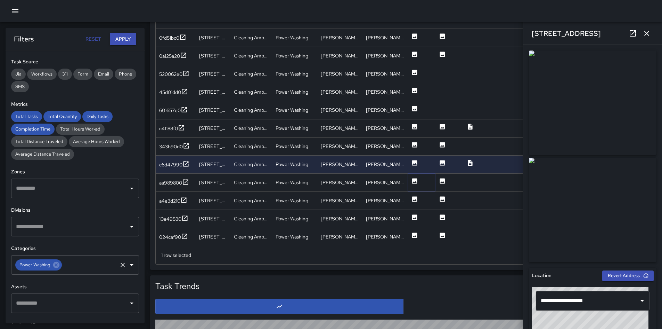
click at [413, 179] on icon at bounding box center [414, 180] width 5 height 5
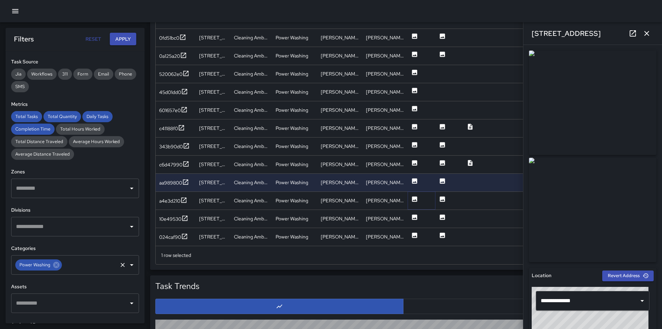
drag, startPoint x: 414, startPoint y: 197, endPoint x: 415, endPoint y: 134, distance: 63.3
click at [414, 197] on icon at bounding box center [414, 198] width 5 height 5
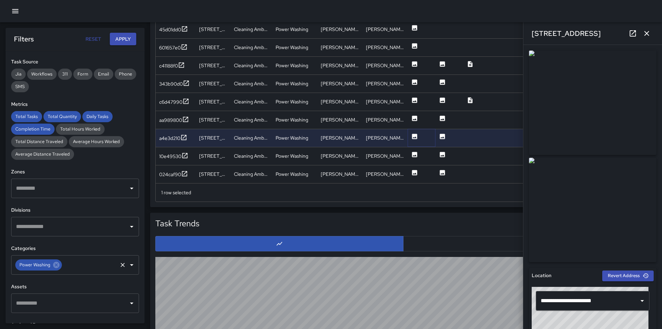
scroll to position [502, 0]
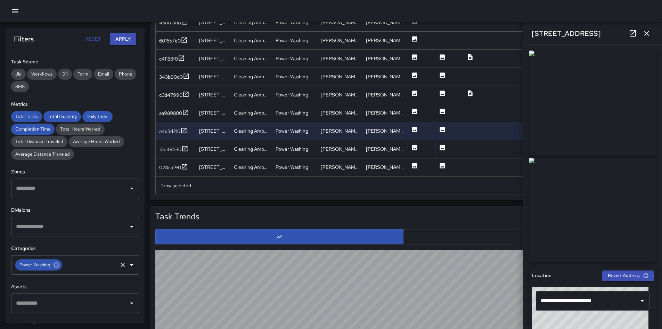
click at [413, 146] on icon at bounding box center [414, 147] width 5 height 5
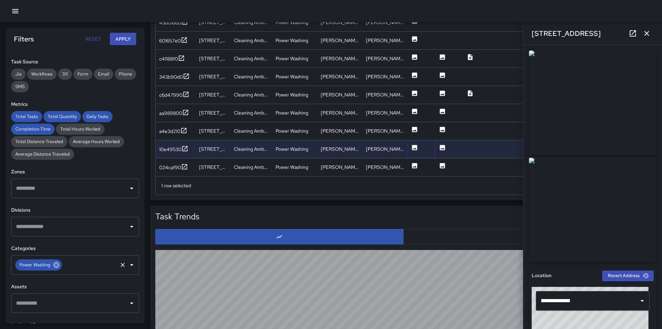
click at [51, 267] on span "Power Washing" at bounding box center [34, 264] width 39 height 7
click at [53, 267] on icon at bounding box center [57, 265] width 8 height 8
click at [116, 40] on button "Apply" at bounding box center [123, 39] width 26 height 13
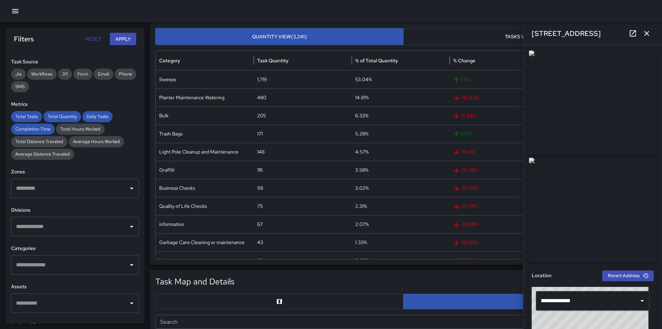
scroll to position [50, 0]
